Goal: Task Accomplishment & Management: Manage account settings

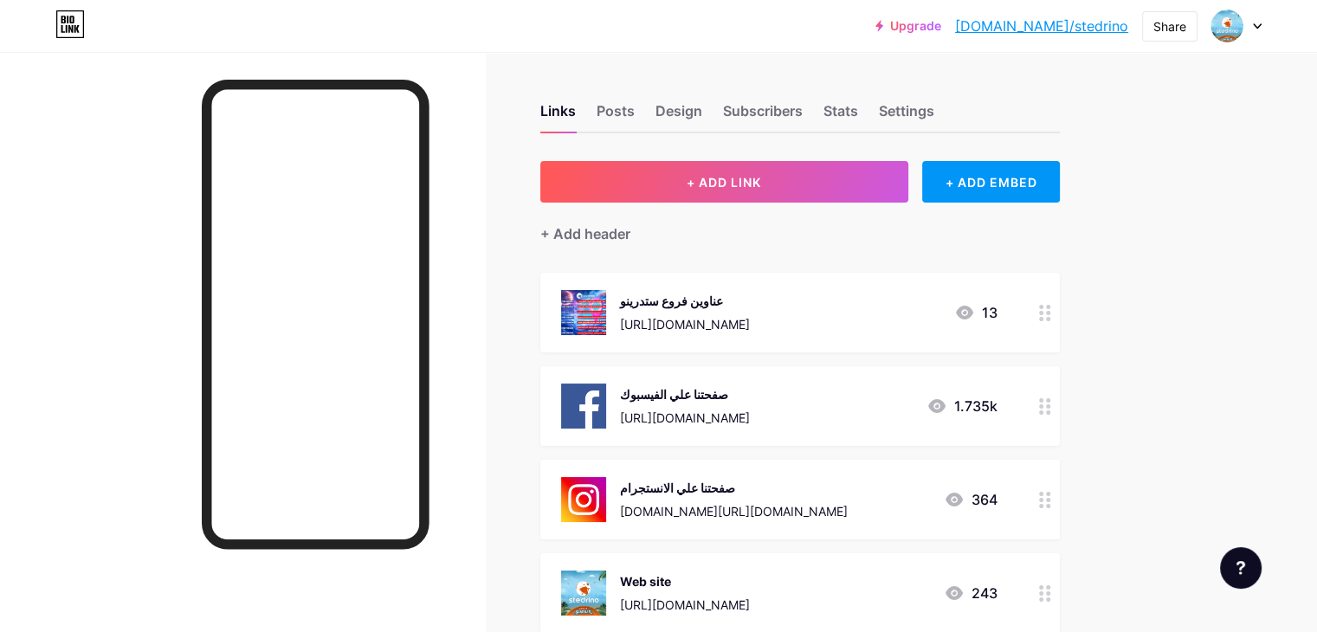
click at [848, 495] on div "صفحتنا علي الانستجرام" at bounding box center [734, 488] width 228 height 18
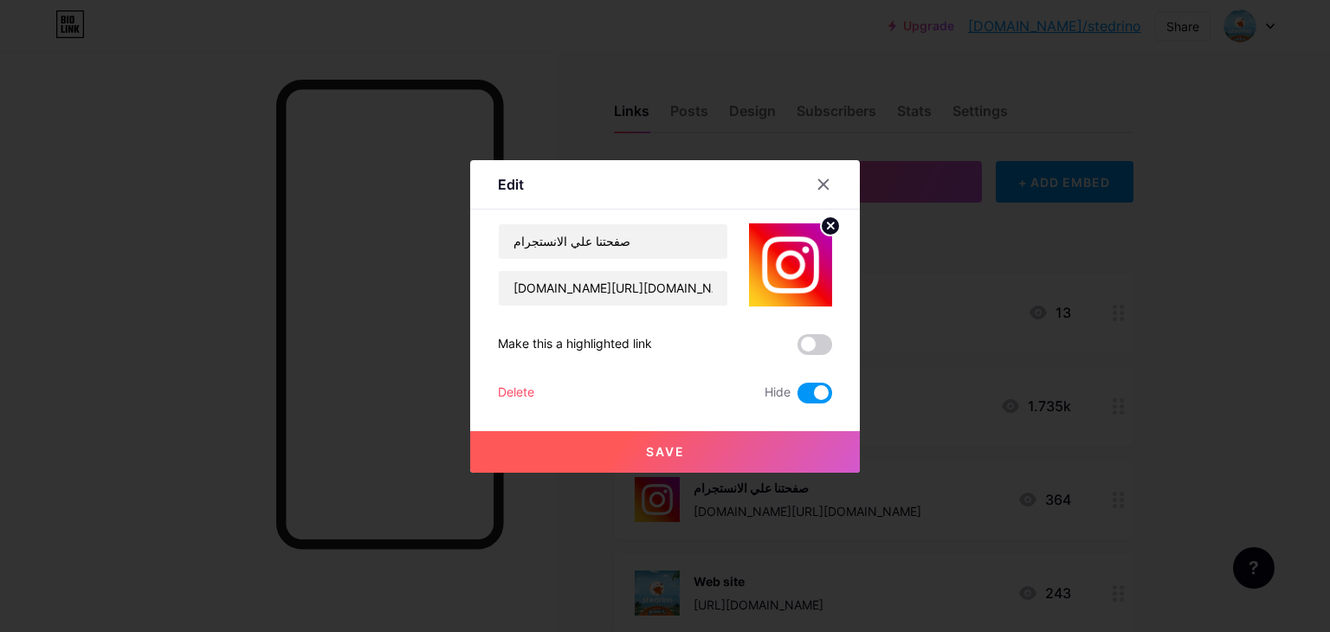
click at [828, 392] on span at bounding box center [814, 393] width 35 height 21
click at [797, 397] on input "checkbox" at bounding box center [797, 397] width 0 height 0
click at [1190, 334] on div at bounding box center [665, 316] width 1330 height 632
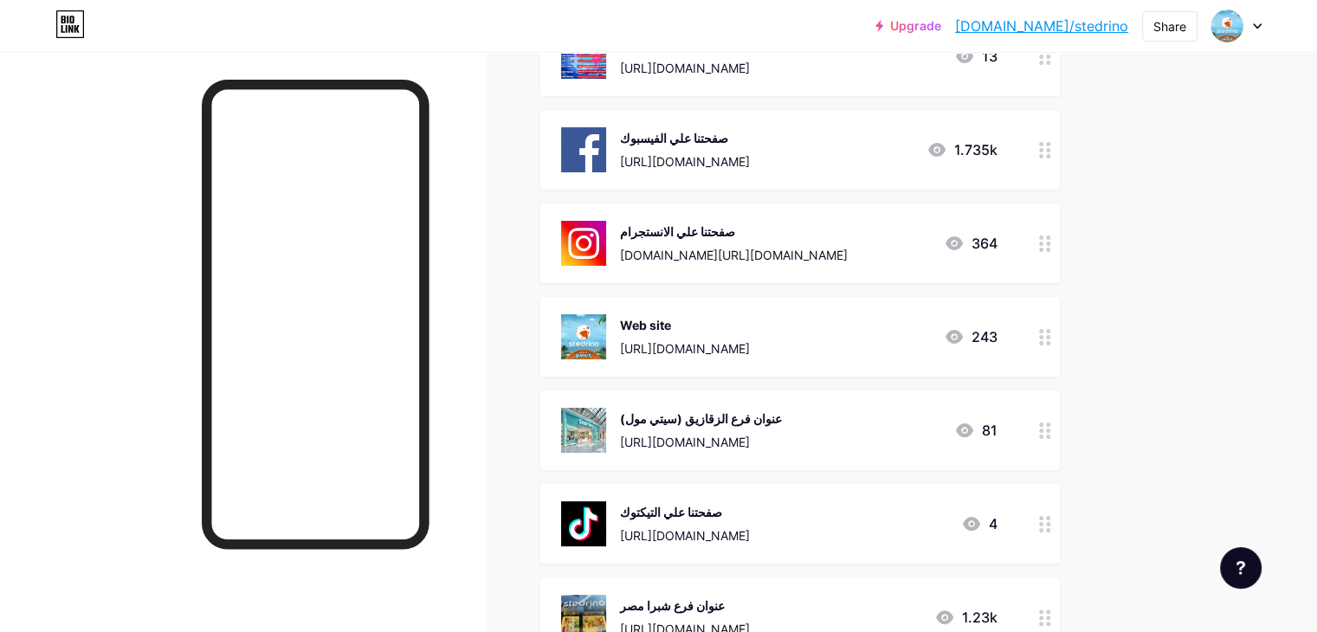
scroll to position [346, 0]
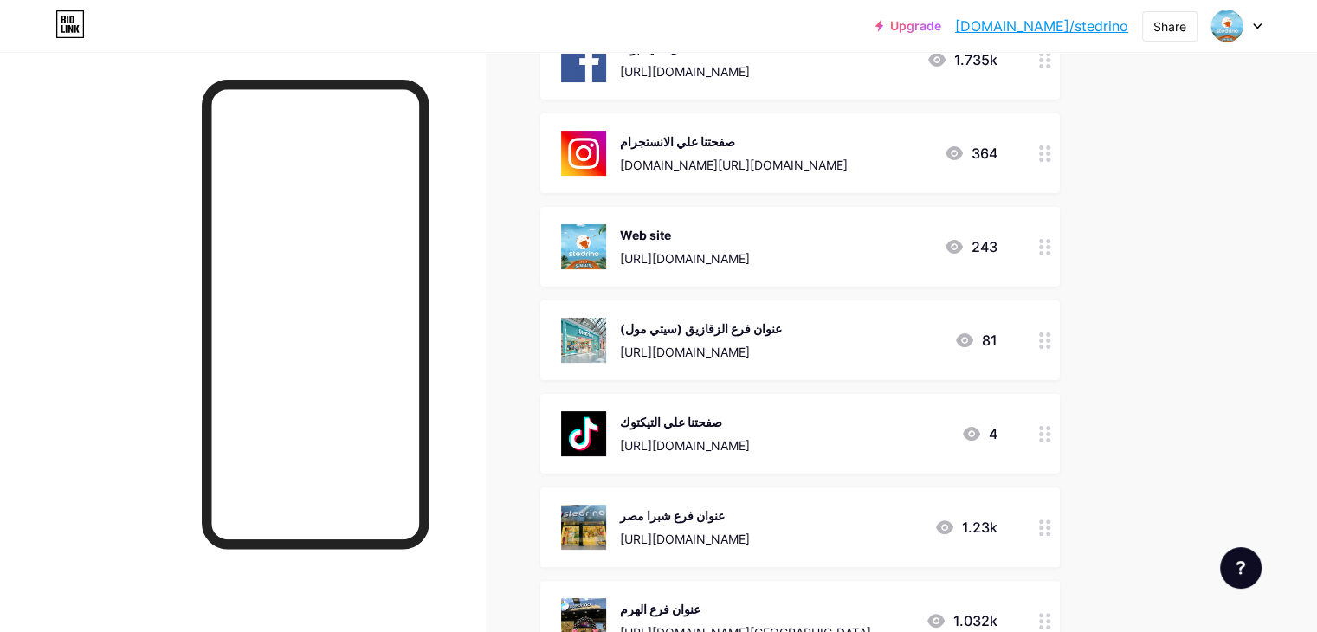
click at [947, 424] on div "صفحتنا علي التيكتوك https://www.tiktok.com/@stedrinokidswear 4" at bounding box center [779, 433] width 436 height 45
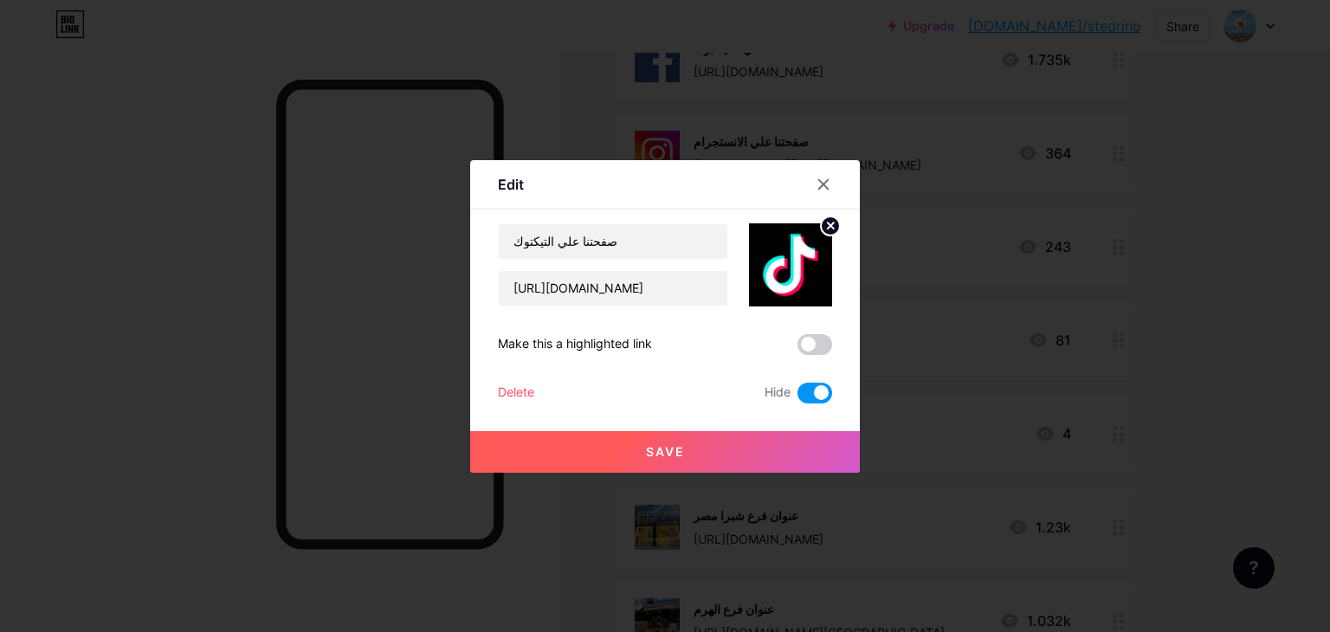
click at [821, 397] on span at bounding box center [814, 393] width 35 height 21
click at [797, 397] on input "checkbox" at bounding box center [797, 397] width 0 height 0
click at [1329, 410] on div at bounding box center [665, 316] width 1330 height 632
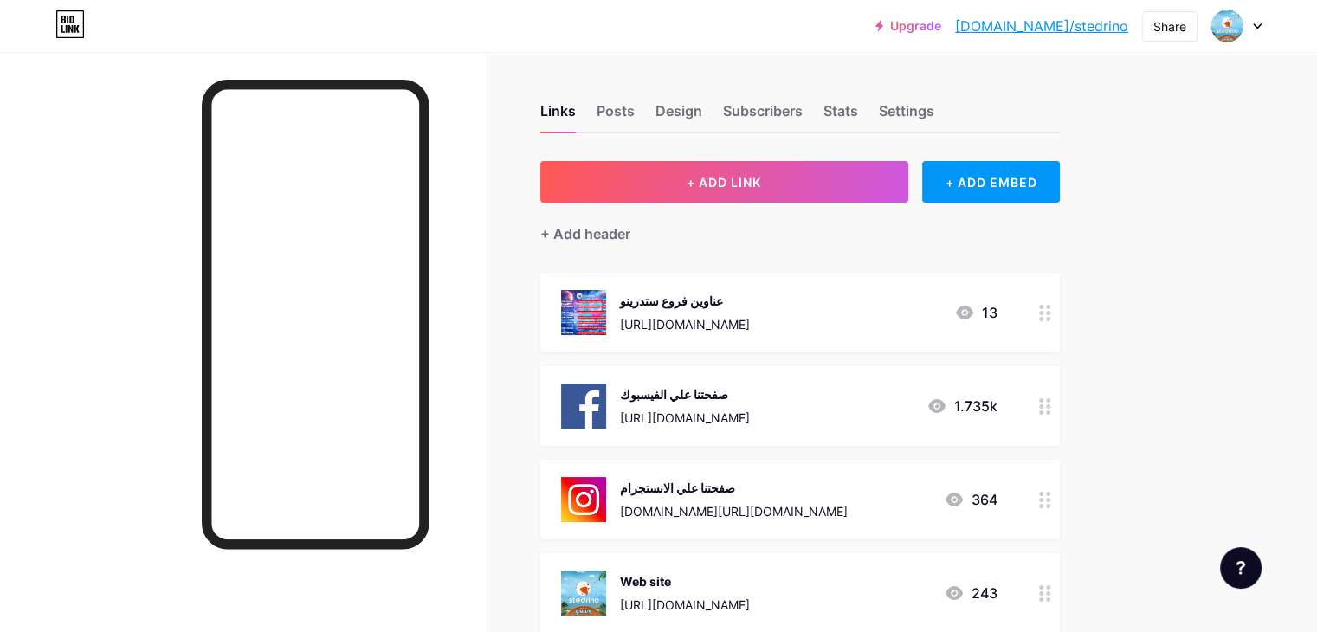
click at [961, 510] on div "صفحتنا علي الانستجرام [DOMAIN_NAME][URL][DOMAIN_NAME] 364" at bounding box center [779, 499] width 436 height 45
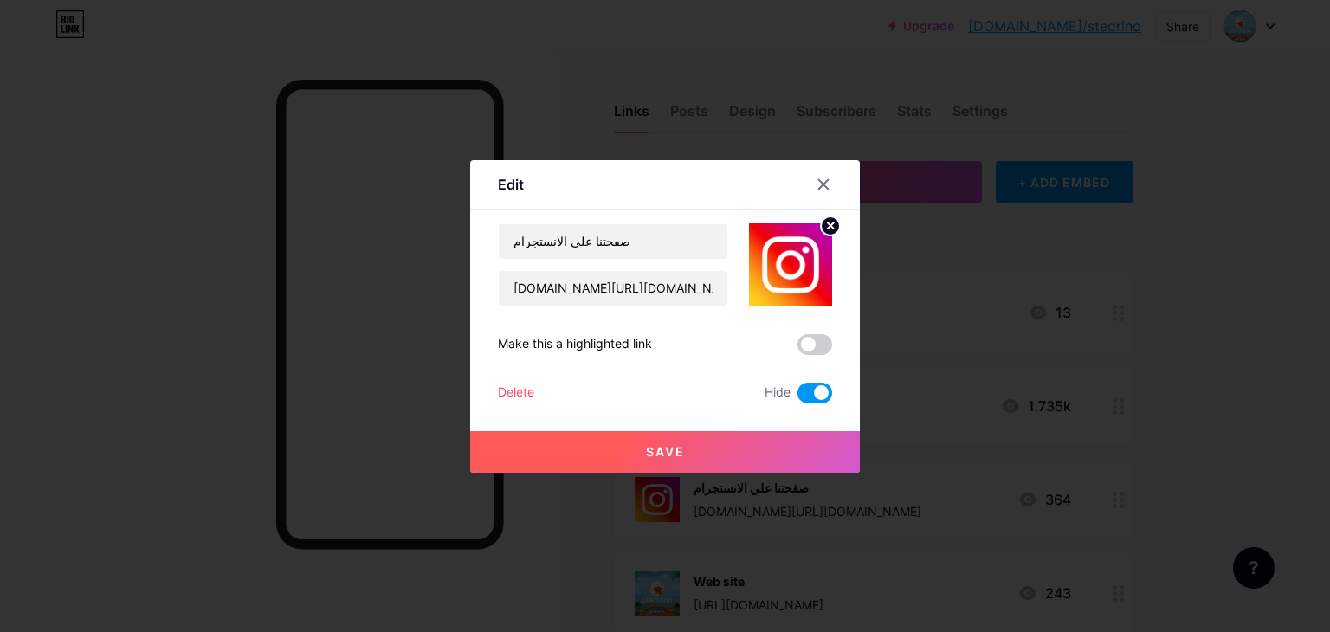
click at [829, 391] on span at bounding box center [814, 393] width 35 height 21
click at [797, 397] on input "checkbox" at bounding box center [797, 397] width 0 height 0
click at [746, 455] on button "Save" at bounding box center [665, 452] width 390 height 42
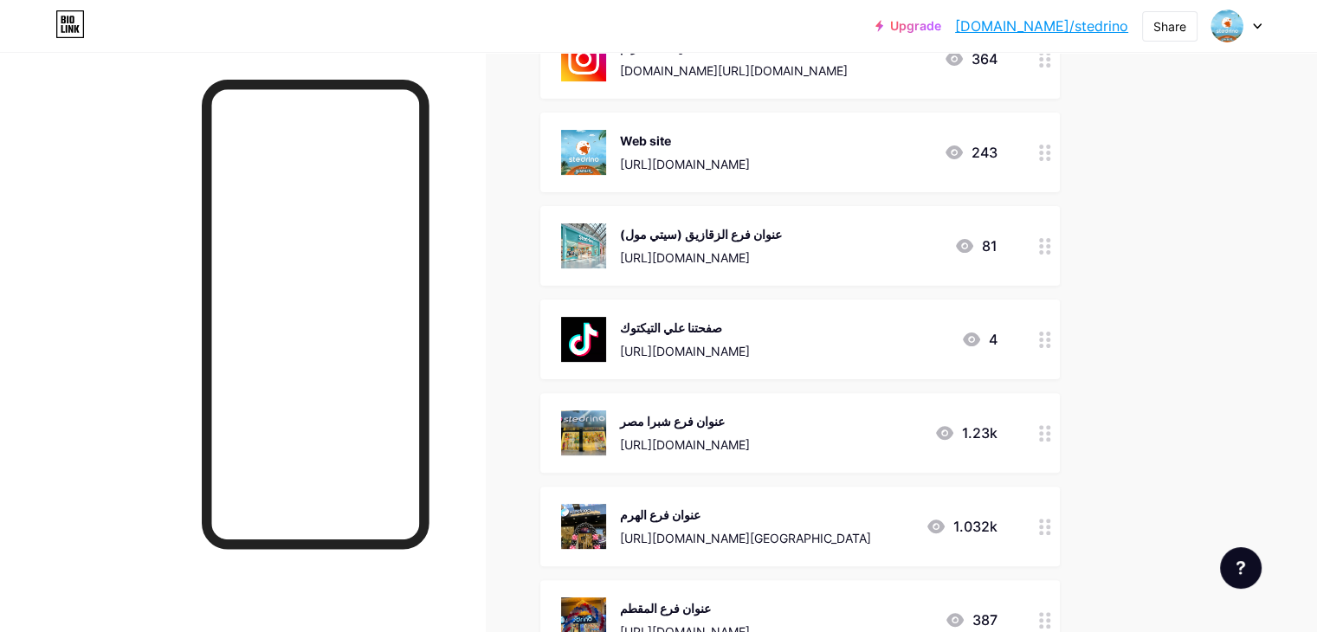
scroll to position [606, 0]
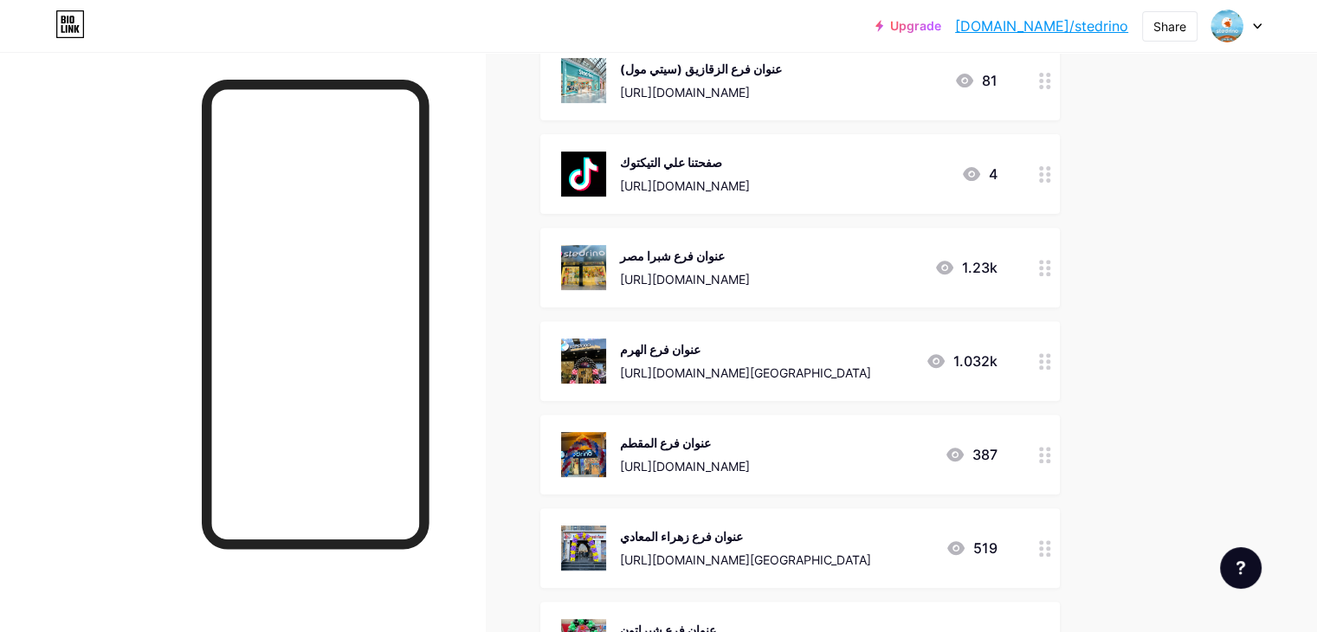
click at [750, 153] on div "صفحتنا علي التيكتوك" at bounding box center [685, 162] width 130 height 18
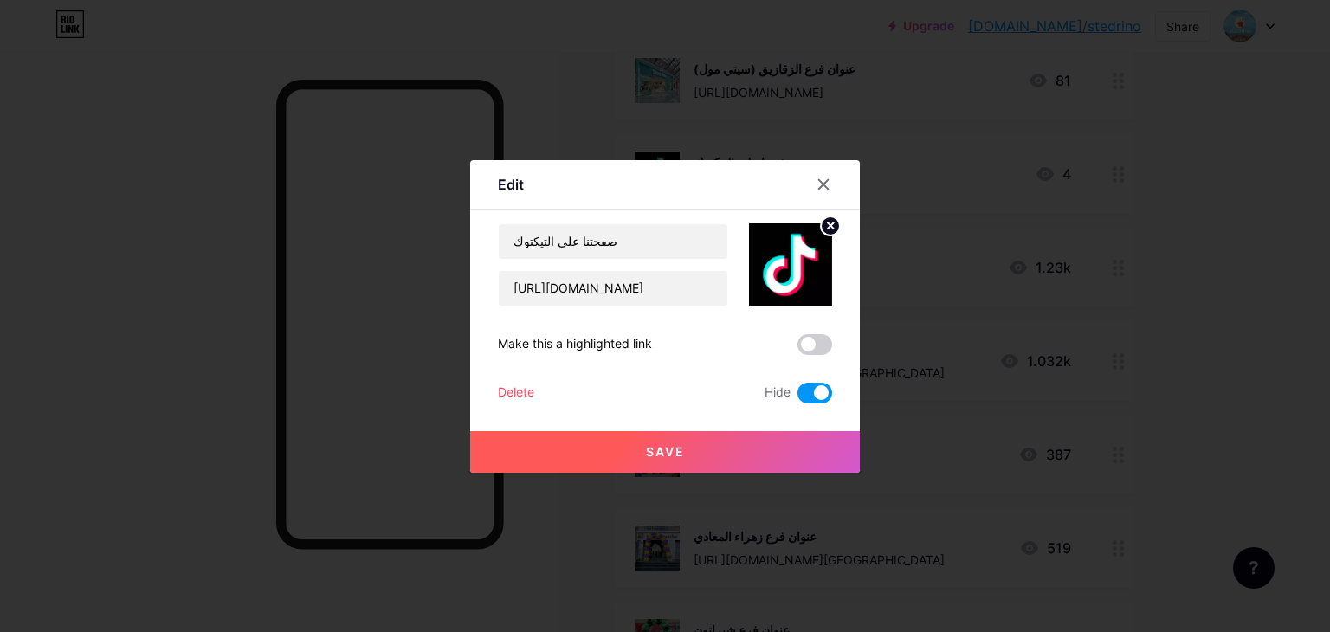
click at [821, 395] on span at bounding box center [814, 393] width 35 height 21
click at [797, 397] on input "checkbox" at bounding box center [797, 397] width 0 height 0
click at [797, 423] on div "Save" at bounding box center [665, 437] width 390 height 69
click at [793, 443] on button "Save" at bounding box center [665, 452] width 390 height 42
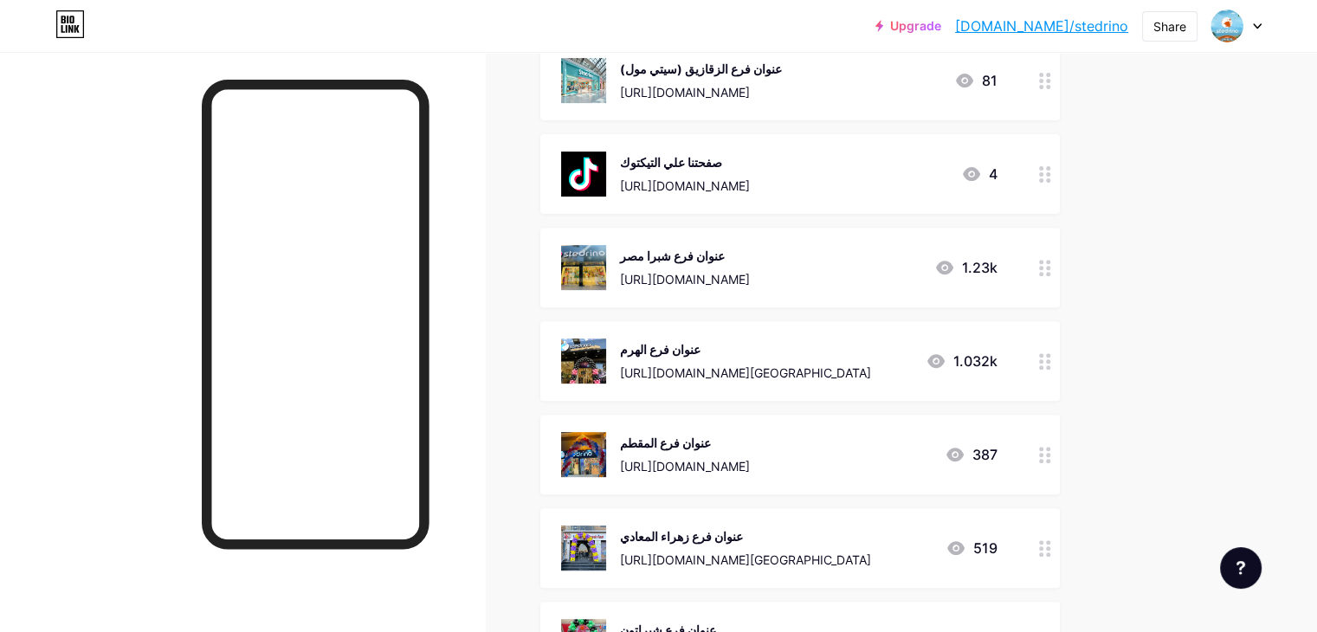
drag, startPoint x: 848, startPoint y: 145, endPoint x: 852, endPoint y: 167, distance: 22.1
click at [852, 167] on span "عناوين فروع ستدرينو [URL][DOMAIN_NAME] 13 صفحتنا علي الفيسبوك [URL][DOMAIN_NAME…" at bounding box center [799, 268] width 519 height 1202
click at [750, 167] on div "صفحتنا علي التيكتوك" at bounding box center [685, 162] width 130 height 18
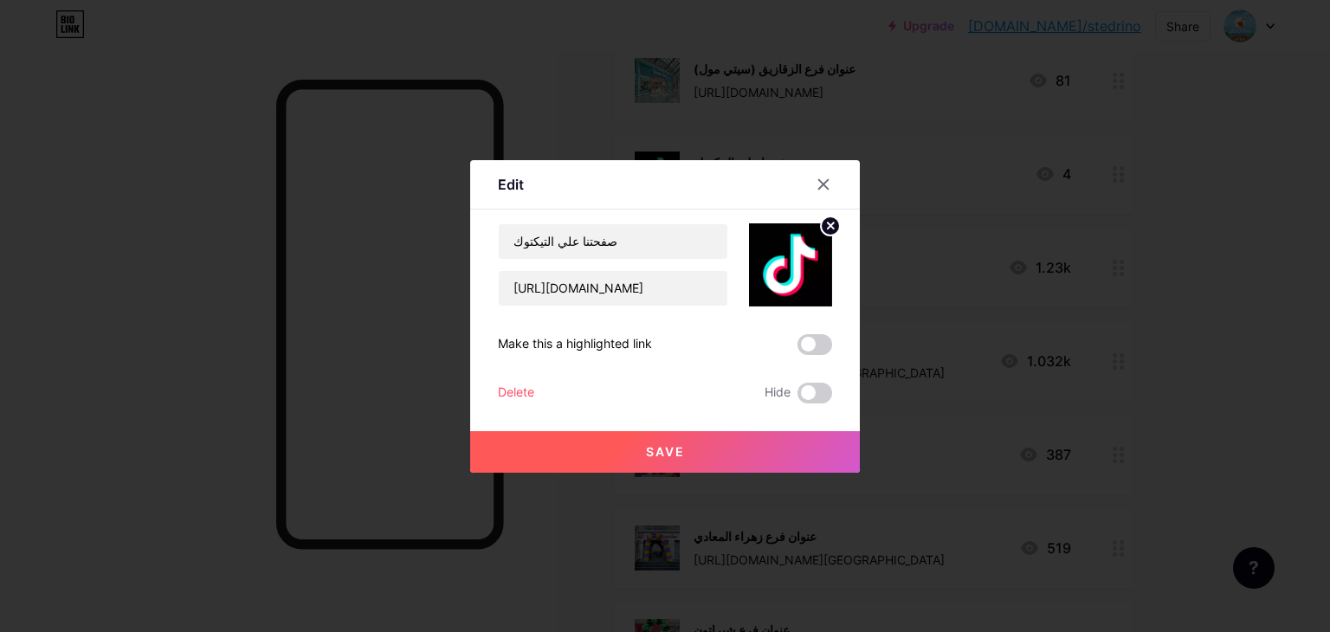
click at [1167, 250] on div at bounding box center [665, 316] width 1330 height 632
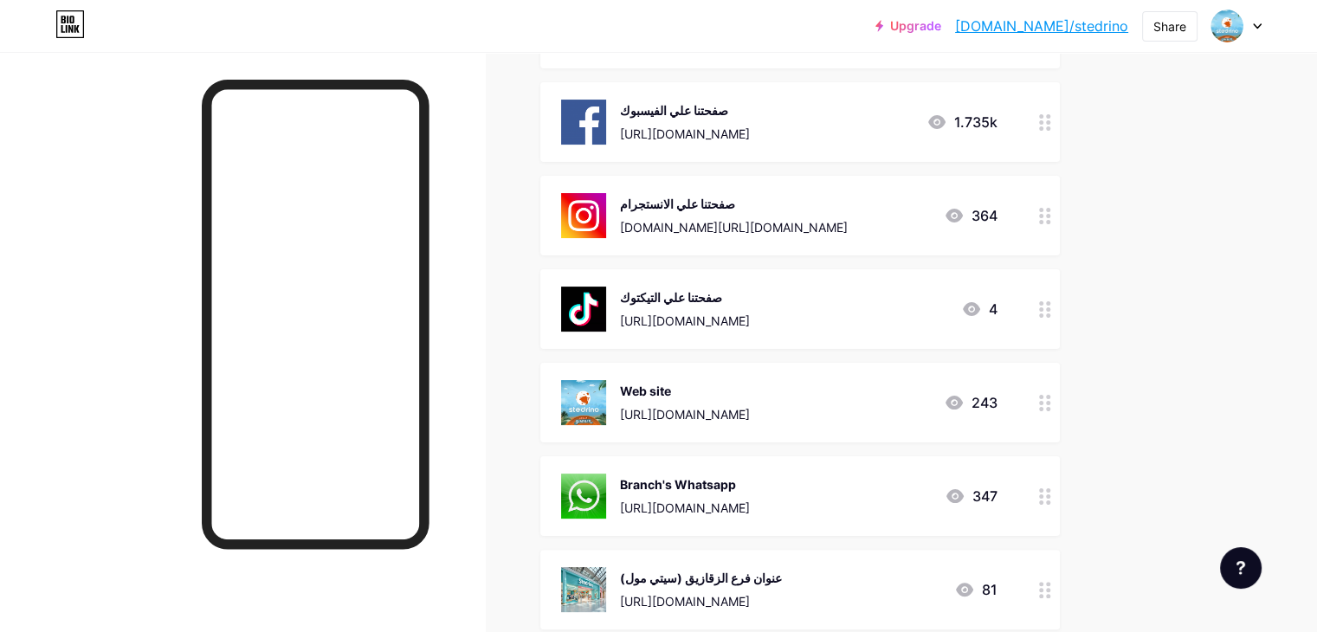
scroll to position [260, 0]
